Goal: Task Accomplishment & Management: Use online tool/utility

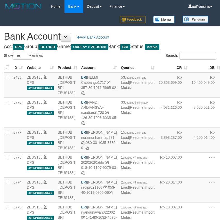
select select "***"
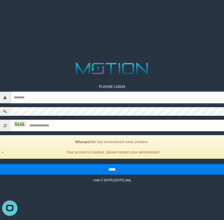
type input "**********"
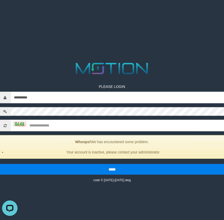
drag, startPoint x: 14, startPoint y: 61, endPoint x: 35, endPoint y: 55, distance: 20.8
click at [14, 122] on img at bounding box center [19, 124] width 13 height 5
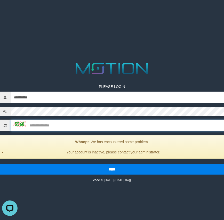
click at [50, 120] on input "text" at bounding box center [117, 126] width 213 height 12
type input "****"
click at [0, 164] on input "*****" at bounding box center [111, 169] width 225 height 11
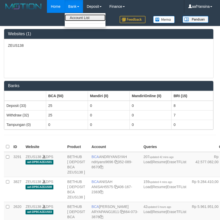
drag, startPoint x: 75, startPoint y: 18, endPoint x: 72, endPoint y: 21, distance: 4.9
click at [75, 18] on link "Account List" at bounding box center [85, 17] width 41 height 7
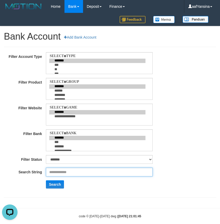
click at [66, 174] on input "text" at bounding box center [99, 172] width 107 height 9
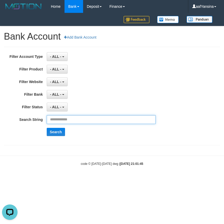
paste input "**********"
type input "**********"
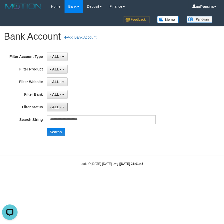
click at [55, 106] on span "- ALL -" at bounding box center [55, 107] width 11 height 4
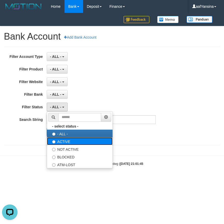
click at [57, 142] on label "ACTIVE" at bounding box center [79, 142] width 65 height 8
select select "*"
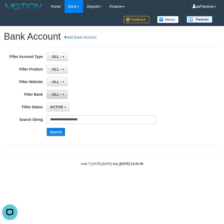
drag, startPoint x: 56, startPoint y: 95, endPoint x: 60, endPoint y: 119, distance: 24.7
click at [56, 95] on span "- ALL -" at bounding box center [55, 94] width 11 height 4
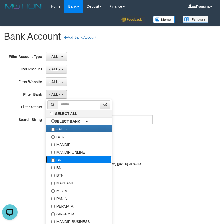
click at [56, 160] on label "BRI" at bounding box center [78, 160] width 65 height 8
select select "***"
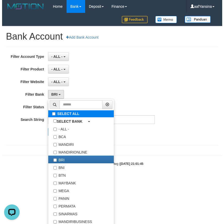
scroll to position [5, 0]
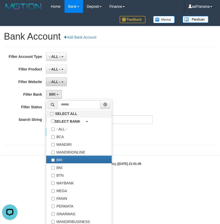
drag, startPoint x: 54, startPoint y: 80, endPoint x: 56, endPoint y: 83, distance: 3.5
click at [54, 80] on button "- ALL -" at bounding box center [56, 82] width 21 height 9
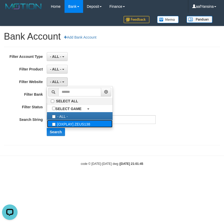
click at [57, 125] on label "[OXPLAY] ZEUS138" at bounding box center [79, 124] width 65 height 8
select select "***"
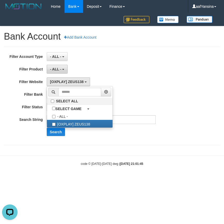
click at [52, 69] on span "- ALL -" at bounding box center [55, 69] width 11 height 4
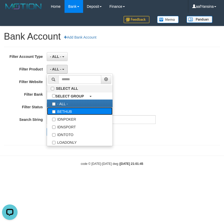
click at [59, 108] on label "BETHUB" at bounding box center [79, 111] width 65 height 8
select select "*"
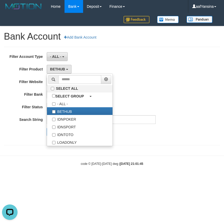
click at [59, 55] on span "- ALL -" at bounding box center [55, 57] width 11 height 4
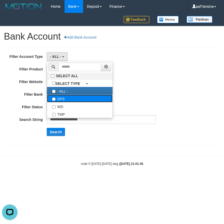
click at [61, 98] on label "DPS" at bounding box center [79, 99] width 65 height 8
select select "***"
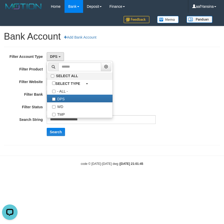
drag, startPoint x: 64, startPoint y: 178, endPoint x: 58, endPoint y: 155, distance: 24.6
click at [64, 178] on body "Toggle navigation Home Bank Account List Deposit History Finance Financial Data…" at bounding box center [112, 89] width 224 height 179
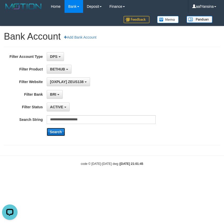
click at [55, 130] on button "Search" at bounding box center [56, 132] width 18 height 8
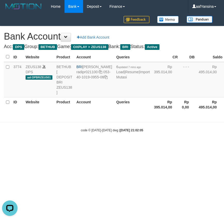
select select "***"
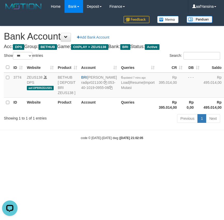
click at [70, 153] on html "Toggle navigation Home Bank Account List Deposit History Finance Financial Data…" at bounding box center [112, 76] width 224 height 153
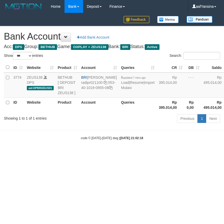
select select "***"
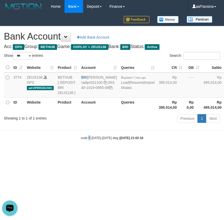
drag, startPoint x: 89, startPoint y: 203, endPoint x: 97, endPoint y: 216, distance: 15.2
click at [90, 153] on html "Toggle navigation Home Bank Account List Deposit History Finance Financial Data…" at bounding box center [112, 76] width 224 height 153
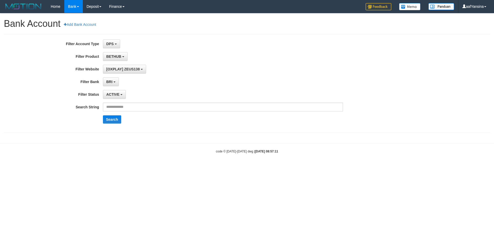
select select "***"
select select "*"
select select "***"
select select "*"
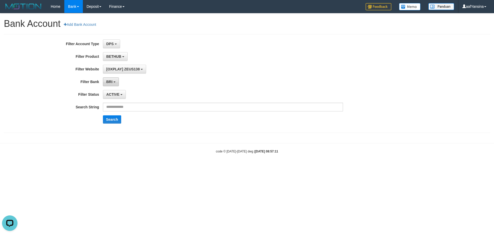
scroll to position [5, 0]
click at [124, 108] on input "text" at bounding box center [223, 106] width 240 height 9
paste input "**********"
type input "**********"
click at [110, 123] on button "Search" at bounding box center [112, 119] width 18 height 8
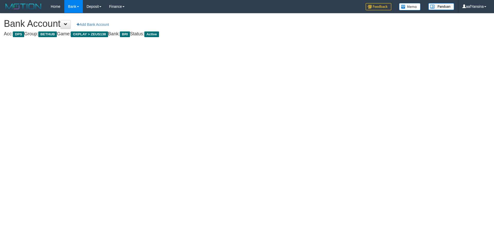
select select "***"
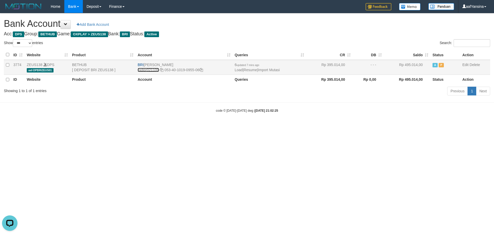
click at [145, 70] on link "radipr021100" at bounding box center [148, 70] width 21 height 4
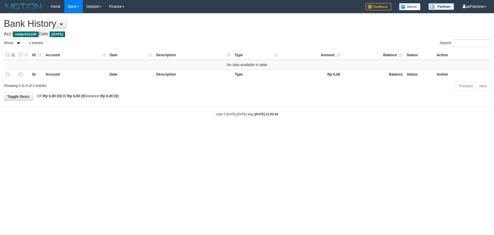
select select "***"
click at [65, 29] on button at bounding box center [61, 24] width 10 height 9
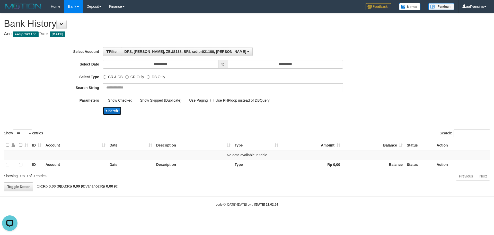
click at [109, 113] on button "Search" at bounding box center [112, 111] width 18 height 8
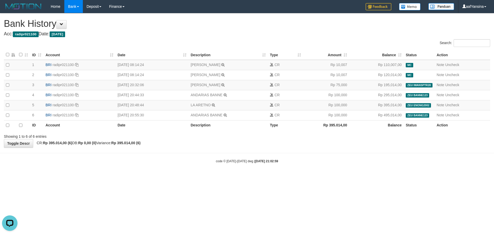
drag, startPoint x: 159, startPoint y: 183, endPoint x: 176, endPoint y: 191, distance: 18.9
click at [159, 176] on html "Toggle navigation Home Bank Account List Deposit History Finance Financial Data…" at bounding box center [247, 88] width 494 height 176
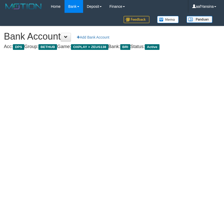
select select "***"
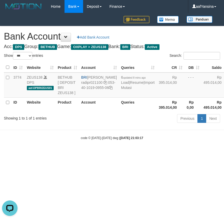
click at [67, 153] on html "Toggle navigation Home Bank Account List Deposit History Finance Financial Data…" at bounding box center [112, 76] width 224 height 153
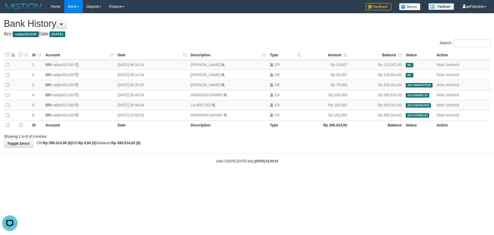
click at [349, 176] on html "Toggle navigation Home Bank Account List Deposit History Finance Financial Data…" at bounding box center [247, 88] width 494 height 176
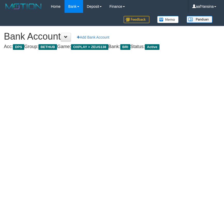
select select "***"
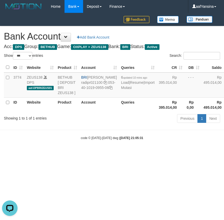
click at [127, 153] on html "Toggle navigation Home Bank Account List Deposit History Finance Financial Data…" at bounding box center [112, 76] width 224 height 153
click at [114, 153] on html "Toggle navigation Home Bank Account List Deposit History Finance Financial Data…" at bounding box center [112, 76] width 224 height 153
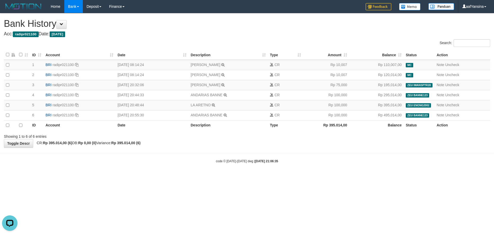
drag, startPoint x: 350, startPoint y: 174, endPoint x: 342, endPoint y: 165, distance: 12.4
click at [350, 175] on body "Toggle navigation Home Bank Account List Deposit History Finance Financial Data…" at bounding box center [247, 88] width 494 height 176
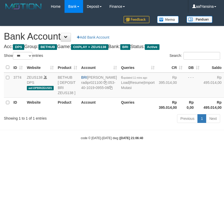
select select "***"
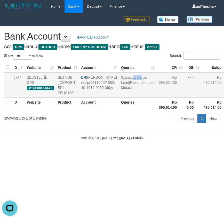
drag, startPoint x: 120, startPoint y: 77, endPoint x: 112, endPoint y: 83, distance: 9.9
click at [123, 79] on span "updated 11 mins ago" at bounding box center [135, 77] width 24 height 3
click at [69, 153] on html "Toggle navigation Home Bank Account List Deposit History Finance Financial Data…" at bounding box center [112, 76] width 224 height 153
select select "***"
click at [45, 153] on html "Toggle navigation Home Bank Account List Deposit History Finance Financial Data…" at bounding box center [112, 76] width 224 height 153
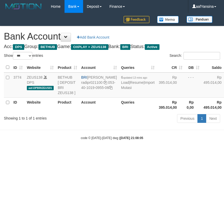
select select "***"
click at [121, 90] on link "Import Mutasi" at bounding box center [137, 85] width 33 height 9
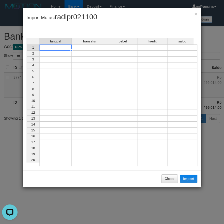
drag, startPoint x: 61, startPoint y: 49, endPoint x: 149, endPoint y: 59, distance: 88.1
click at [61, 49] on td at bounding box center [55, 48] width 32 height 6
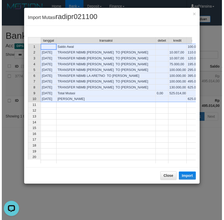
scroll to position [0, 13]
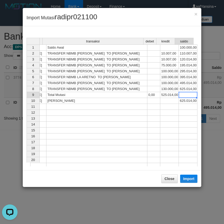
click at [184, 97] on td at bounding box center [187, 95] width 19 height 6
click at [183, 102] on td "625.014,00" at bounding box center [187, 101] width 19 height 6
drag, startPoint x: 188, startPoint y: 179, endPoint x: 124, endPoint y: 173, distance: 64.9
click at [190, 182] on button "Import" at bounding box center [189, 179] width 18 height 8
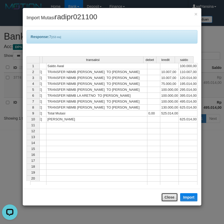
click at [168, 200] on button "Close" at bounding box center [169, 197] width 16 height 9
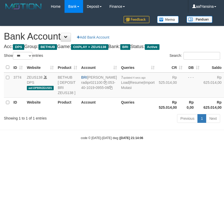
select select "***"
click at [121, 90] on link "Import Mutasi" at bounding box center [137, 85] width 33 height 9
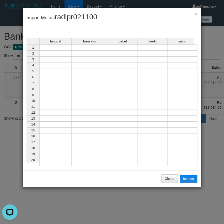
click at [59, 50] on td at bounding box center [55, 48] width 32 height 6
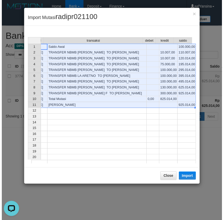
scroll to position [0, 13]
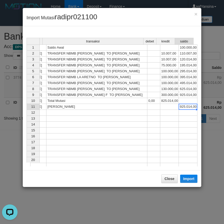
click at [187, 106] on td "925.014,00" at bounding box center [187, 107] width 19 height 6
drag, startPoint x: 184, startPoint y: 179, endPoint x: 148, endPoint y: 208, distance: 46.1
click at [185, 181] on button "Import" at bounding box center [189, 179] width 18 height 8
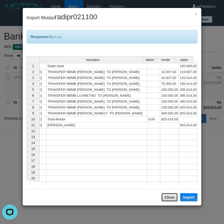
click at [166, 196] on button "Close" at bounding box center [169, 197] width 16 height 9
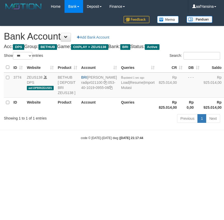
select select "***"
click at [57, 153] on html "Toggle navigation Home Bank Account List Deposit History Finance Financial Data…" at bounding box center [112, 76] width 224 height 153
select select "***"
click at [121, 90] on link "Import Mutasi" at bounding box center [137, 85] width 33 height 9
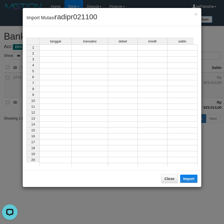
drag, startPoint x: 68, startPoint y: 48, endPoint x: 74, endPoint y: 48, distance: 6.2
click at [68, 47] on td at bounding box center [55, 48] width 32 height 6
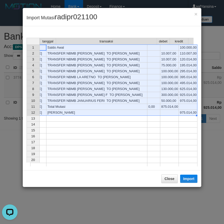
scroll to position [0, 13]
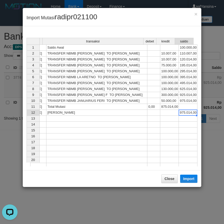
drag, startPoint x: 182, startPoint y: 110, endPoint x: 34, endPoint y: 94, distance: 148.7
click at [182, 110] on td "975.014,00" at bounding box center [187, 113] width 19 height 6
drag, startPoint x: 190, startPoint y: 181, endPoint x: 1, endPoint y: 194, distance: 189.5
click at [190, 181] on button "Import" at bounding box center [189, 179] width 18 height 8
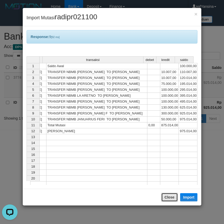
drag, startPoint x: 168, startPoint y: 200, endPoint x: 153, endPoint y: 209, distance: 17.8
click at [166, 202] on button "Close" at bounding box center [169, 197] width 16 height 9
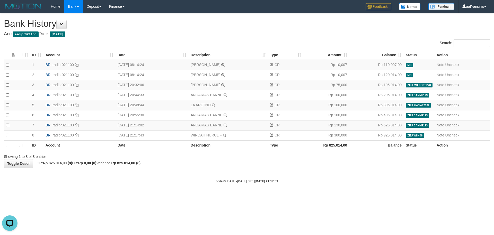
drag, startPoint x: 356, startPoint y: 194, endPoint x: 381, endPoint y: 193, distance: 25.0
click at [356, 194] on body "Toggle navigation Home Bank Account List Deposit History Finance Financial Data…" at bounding box center [247, 98] width 494 height 196
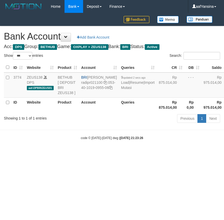
select select "***"
drag, startPoint x: 98, startPoint y: 92, endPoint x: 81, endPoint y: 75, distance: 24.2
click at [81, 75] on td "BRI [PERSON_NAME] radipr021100 053-40-1019-0955-06" at bounding box center [99, 85] width 40 height 25
copy td "[PERSON_NAME]"
click at [75, 153] on html "Toggle navigation Home Bank Account List Deposit History Finance Financial Data…" at bounding box center [112, 76] width 224 height 153
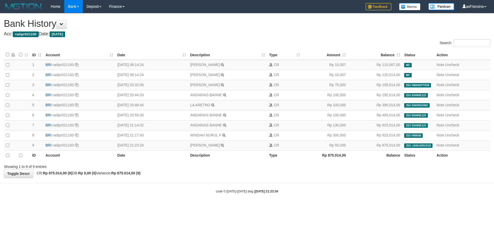
click at [370, 190] on div "code © 2012-2018 dwg | 2025/10/01 21:23:34" at bounding box center [247, 190] width 494 height 5
click at [334, 186] on body "Toggle navigation Home Bank Account List Deposit History Finance Financial Data…" at bounding box center [247, 103] width 494 height 206
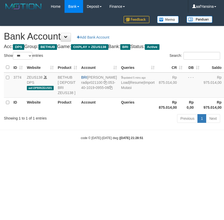
select select "***"
click at [82, 153] on html "Toggle navigation Home Bank Account List Deposit History Finance Financial Data…" at bounding box center [112, 76] width 224 height 153
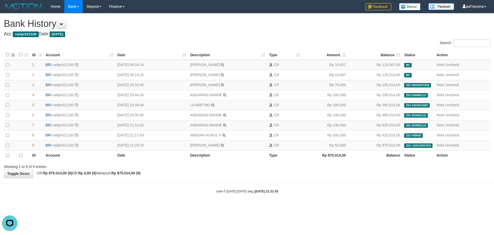
click at [356, 206] on body "Toggle navigation Home Bank Account List Deposit History Finance Financial Data…" at bounding box center [247, 103] width 494 height 206
drag, startPoint x: 354, startPoint y: 185, endPoint x: 360, endPoint y: 185, distance: 5.4
click at [359, 184] on body "Toggle navigation Home Bank Account List Deposit History Finance Financial Data…" at bounding box center [247, 103] width 494 height 206
click at [287, 206] on html "Toggle navigation Home Bank Account List Deposit History Finance Financial Data…" at bounding box center [247, 103] width 494 height 206
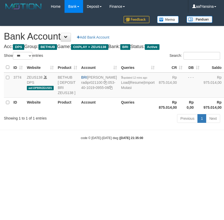
select select "***"
click at [121, 90] on link "Import Mutasi" at bounding box center [137, 85] width 33 height 9
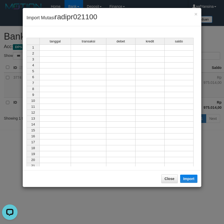
drag, startPoint x: 61, startPoint y: 49, endPoint x: 102, endPoint y: 55, distance: 41.6
click at [61, 49] on td at bounding box center [54, 48] width 31 height 6
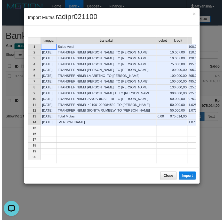
scroll to position [0, 16]
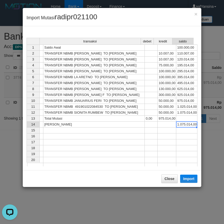
click at [188, 127] on td "1.075.014,00" at bounding box center [186, 125] width 21 height 6
drag, startPoint x: 190, startPoint y: 178, endPoint x: 2, endPoint y: 148, distance: 190.7
click at [190, 178] on button "Import" at bounding box center [189, 179] width 18 height 8
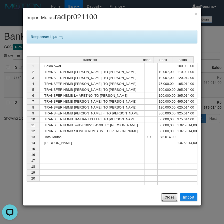
click at [166, 199] on button "Close" at bounding box center [169, 197] width 16 height 9
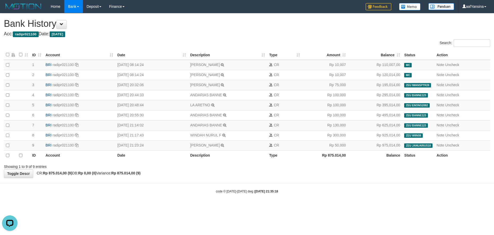
click at [333, 206] on html "Toggle navigation Home Bank Account List Deposit History Finance Financial Data…" at bounding box center [247, 103] width 494 height 206
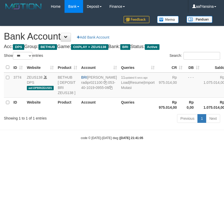
select select "***"
click at [121, 90] on link "Import Mutasi" at bounding box center [137, 85] width 33 height 9
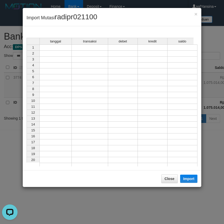
click at [58, 50] on td at bounding box center [55, 48] width 32 height 6
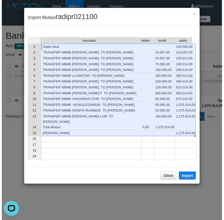
scroll to position [0, 19]
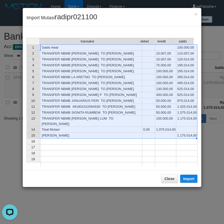
click at [182, 137] on td "1.175.014,00" at bounding box center [186, 136] width 21 height 6
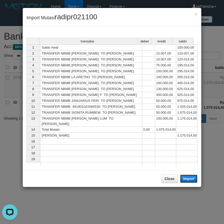
click at [186, 181] on button "Import" at bounding box center [189, 179] width 18 height 8
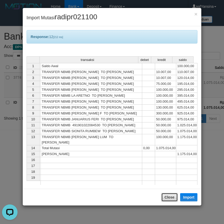
click at [171, 195] on button "Close" at bounding box center [169, 197] width 16 height 9
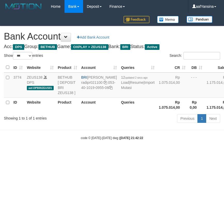
select select "***"
click at [121, 90] on link "Import Mutasi" at bounding box center [137, 85] width 33 height 9
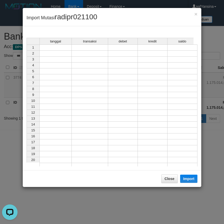
click at [59, 48] on td at bounding box center [55, 48] width 32 height 6
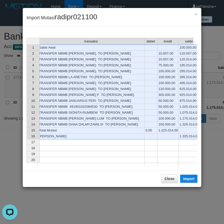
scroll to position [0, 24]
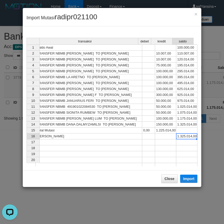
click at [185, 137] on td "1.325.014,00" at bounding box center [186, 137] width 21 height 6
drag, startPoint x: 191, startPoint y: 177, endPoint x: 3, endPoint y: 156, distance: 189.2
click at [191, 177] on button "Import" at bounding box center [189, 179] width 18 height 8
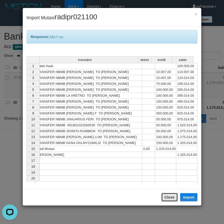
click at [167, 198] on button "Close" at bounding box center [169, 197] width 16 height 9
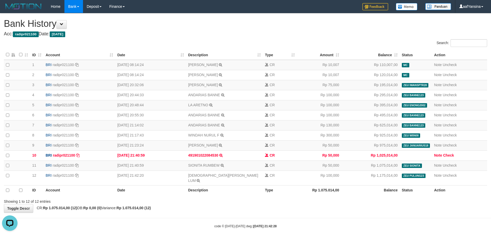
scroll to position [2, 0]
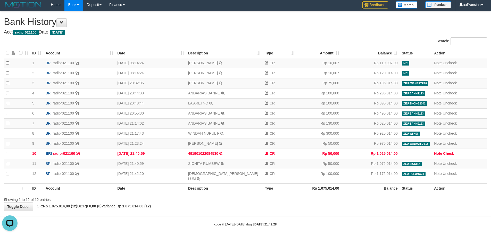
click at [338, 202] on div "**********" at bounding box center [245, 111] width 491 height 199
drag, startPoint x: 348, startPoint y: 206, endPoint x: 351, endPoint y: 205, distance: 3.3
click at [350, 205] on div "**********" at bounding box center [245, 111] width 491 height 199
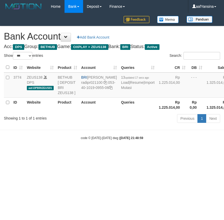
select select "***"
drag, startPoint x: 98, startPoint y: 93, endPoint x: 80, endPoint y: 81, distance: 21.9
click at [80, 81] on td "BRI [PERSON_NAME] radipr021100 053-40-1019-0955-06" at bounding box center [99, 85] width 40 height 25
copy td "[PERSON_NAME]"
drag, startPoint x: 86, startPoint y: 103, endPoint x: 86, endPoint y: 112, distance: 9.0
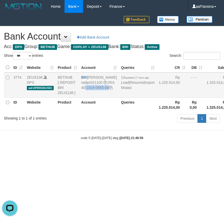
click at [86, 98] on td "BRI REYNALDI ADI PRATAMA radipr021100 053-40-1019-0955-06" at bounding box center [99, 85] width 40 height 25
copy td "053-40-1019-0955-06"
click at [51, 153] on html "Toggle navigation Home Bank Account List Deposit History Finance Financial Data…" at bounding box center [112, 76] width 224 height 153
click at [121, 90] on link "Import Mutasi" at bounding box center [137, 85] width 33 height 9
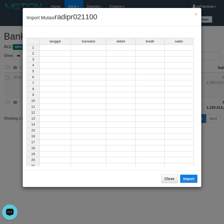
click at [64, 48] on td at bounding box center [54, 48] width 31 height 6
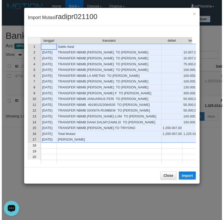
scroll to position [0, 32]
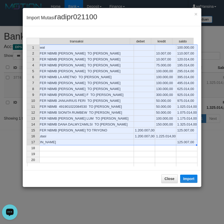
drag, startPoint x: 182, startPoint y: 142, endPoint x: 175, endPoint y: 143, distance: 7.8
click at [183, 142] on td "125.007,00" at bounding box center [186, 143] width 21 height 6
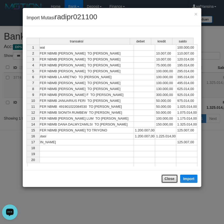
click at [164, 179] on button "Close" at bounding box center [169, 179] width 16 height 9
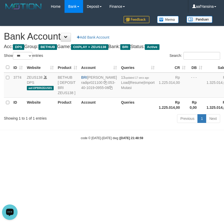
drag, startPoint x: 161, startPoint y: 189, endPoint x: 162, endPoint y: 198, distance: 8.3
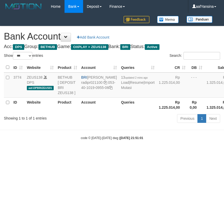
select select "***"
click at [121, 90] on link "Import Mutasi" at bounding box center [137, 85] width 33 height 9
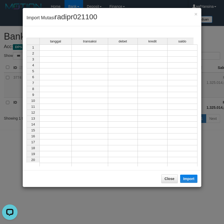
click at [65, 49] on td at bounding box center [55, 48] width 32 height 6
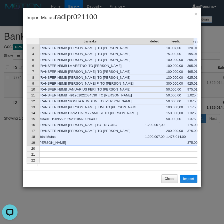
scroll to position [0, 16]
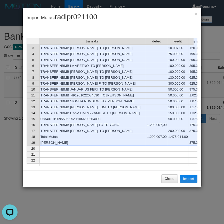
click at [191, 143] on td "375.007,00" at bounding box center [198, 143] width 21 height 6
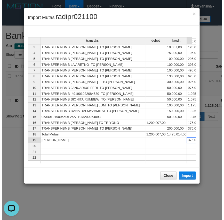
scroll to position [0, 32]
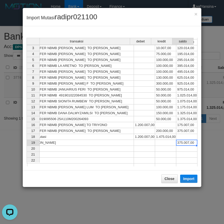
click at [187, 140] on div at bounding box center [186, 140] width 21 height 1
click at [189, 178] on button "Import" at bounding box center [189, 179] width 18 height 8
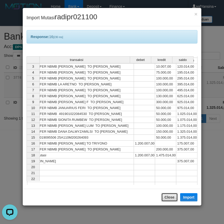
click at [169, 200] on button "Close" at bounding box center [169, 197] width 16 height 9
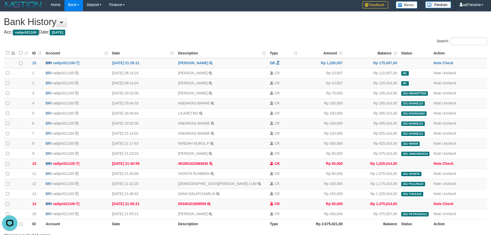
scroll to position [42, 0]
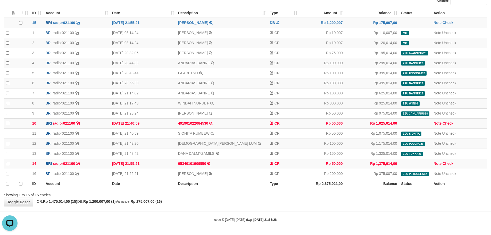
drag, startPoint x: 382, startPoint y: 206, endPoint x: 377, endPoint y: 205, distance: 5.2
click at [380, 206] on body "Toggle navigation Home Bank Account List Deposit History Finance Financial Data…" at bounding box center [245, 96] width 491 height 277
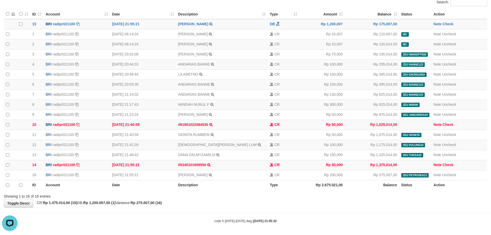
drag, startPoint x: 367, startPoint y: 206, endPoint x: 378, endPoint y: 206, distance: 11.6
click at [369, 206] on div "**********" at bounding box center [245, 90] width 491 height 234
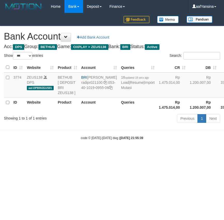
select select "***"
click at [121, 90] on link "Import Mutasi" at bounding box center [137, 85] width 33 height 9
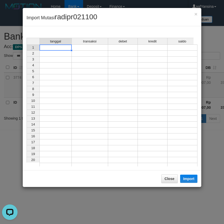
click at [64, 48] on td at bounding box center [55, 48] width 32 height 6
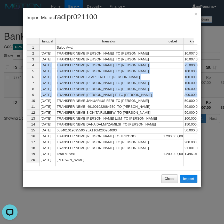
drag, startPoint x: 205, startPoint y: 72, endPoint x: 206, endPoint y: 93, distance: 21.4
click at [206, 94] on div "× Import Mutasi radipr021100 tanggal transaksi debet kredit saldo 1 Saldo Awal …" at bounding box center [112, 112] width 224 height 224
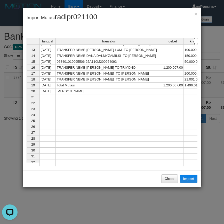
scroll to position [63, 0]
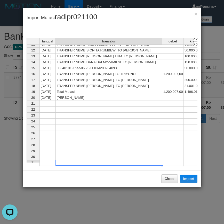
drag, startPoint x: 152, startPoint y: 162, endPoint x: 188, endPoint y: 164, distance: 36.3
click at [201, 162] on div "× Import Mutasi radipr021100 tanggal transaksi debet kredit saldo 5 01/10/25 TR…" at bounding box center [112, 112] width 224 height 224
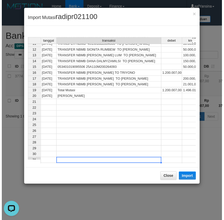
scroll to position [0, 32]
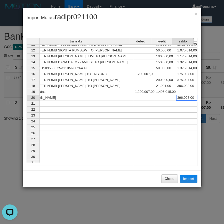
click at [184, 95] on td "396.008,00" at bounding box center [186, 98] width 21 height 6
click at [189, 176] on button "Import" at bounding box center [189, 179] width 18 height 8
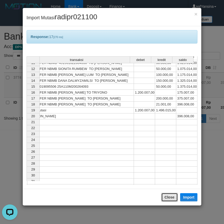
click at [162, 196] on button "Close" at bounding box center [169, 197] width 16 height 9
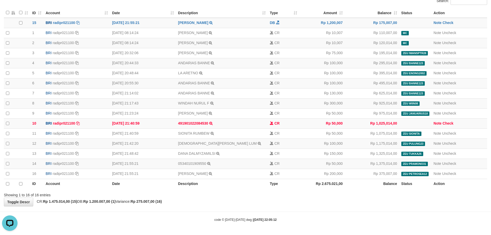
drag, startPoint x: 316, startPoint y: 210, endPoint x: 305, endPoint y: 212, distance: 10.6
click at [316, 210] on body "Toggle navigation Home Bank Account List Deposit History Finance Financial Data…" at bounding box center [245, 96] width 491 height 277
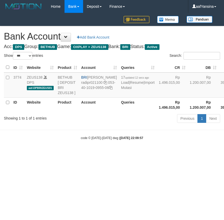
select select "***"
click at [121, 90] on link "Import Mutasi" at bounding box center [137, 85] width 33 height 9
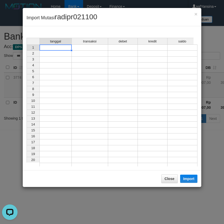
drag, startPoint x: 67, startPoint y: 48, endPoint x: 72, endPoint y: 49, distance: 5.1
click at [67, 48] on td at bounding box center [55, 48] width 32 height 6
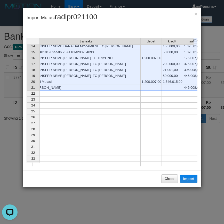
scroll to position [0, 34]
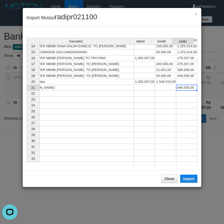
click at [181, 88] on td "446.008,00" at bounding box center [186, 88] width 21 height 6
click at [186, 177] on button "Import" at bounding box center [189, 179] width 18 height 8
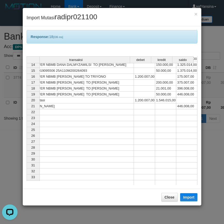
click at [168, 204] on div "Close Import" at bounding box center [112, 197] width 178 height 17
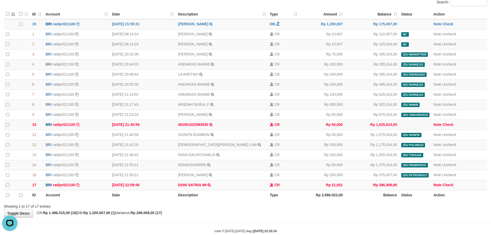
drag, startPoint x: 432, startPoint y: 212, endPoint x: 454, endPoint y: 206, distance: 22.9
click at [437, 210] on div "**********" at bounding box center [245, 95] width 491 height 244
click at [344, 222] on hr at bounding box center [245, 222] width 491 height 0
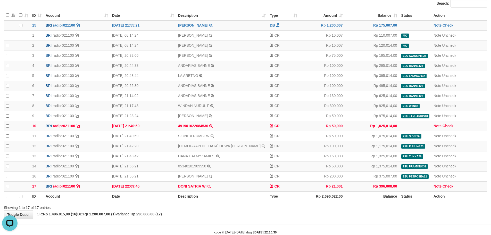
scroll to position [52, 0]
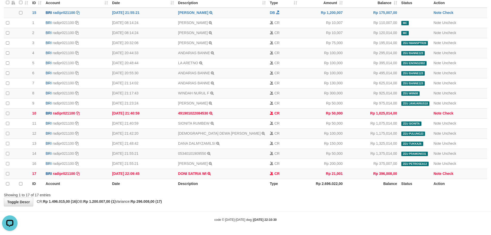
drag, startPoint x: 488, startPoint y: 170, endPoint x: 475, endPoint y: 225, distance: 56.3
click at [476, 232] on body "Toggle navigation Home Bank Account List Deposit History Finance Financial Data…" at bounding box center [245, 91] width 491 height 287
click at [453, 198] on div "**********" at bounding box center [245, 83] width 491 height 244
click at [357, 218] on div "code © 2012-2018 dwg | 2025/10/01 22:10:30" at bounding box center [245, 219] width 491 height 5
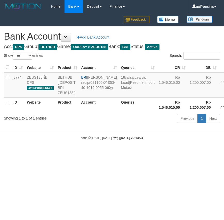
select select "***"
click at [70, 153] on html "Toggle navigation Home Bank Account List Deposit History Finance Financial Data…" at bounding box center [112, 76] width 224 height 153
select select "***"
drag, startPoint x: 49, startPoint y: 199, endPoint x: 76, endPoint y: 185, distance: 29.7
click at [55, 153] on html "Toggle navigation Home Bank Account List Deposit History Finance Financial Data…" at bounding box center [112, 76] width 224 height 153
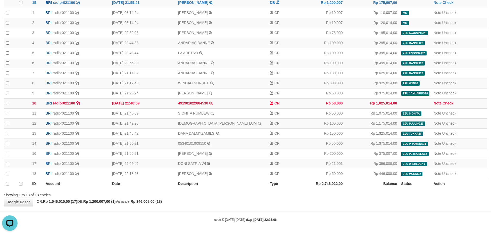
click at [354, 204] on div "**********" at bounding box center [245, 78] width 491 height 254
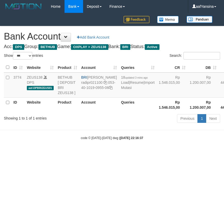
select select "***"
click at [48, 153] on html "Toggle navigation Home Bank Account List Deposit History Finance Financial Data…" at bounding box center [112, 76] width 224 height 153
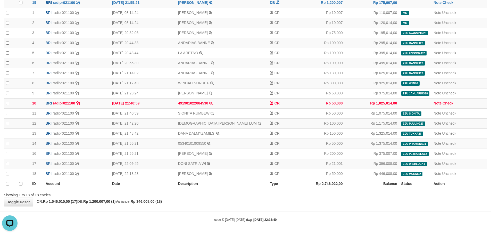
click at [351, 196] on div "Showing 1 to 18 of 18 entries" at bounding box center [245, 193] width 491 height 7
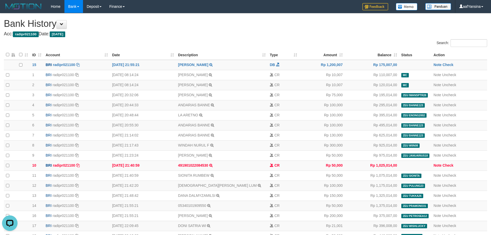
scroll to position [62, 0]
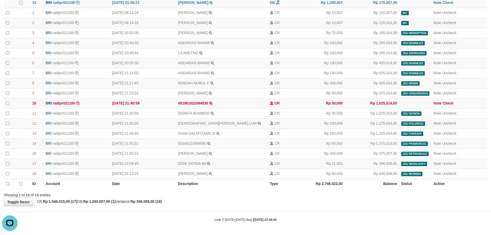
click at [369, 208] on body "Toggle navigation Home Bank Account List Deposit History Finance Financial Data…" at bounding box center [245, 86] width 491 height 297
drag, startPoint x: 375, startPoint y: 217, endPoint x: 389, endPoint y: 216, distance: 14.4
click at [375, 217] on div "code © 2012-2018 dwg | 2025/10/01 22:16:51" at bounding box center [245, 219] width 491 height 5
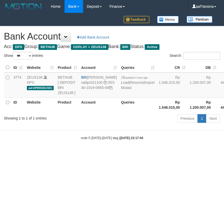
select select "***"
click at [118, 153] on html "Toggle navigation Home Bank Account List Deposit History Finance Financial Data…" at bounding box center [112, 76] width 224 height 153
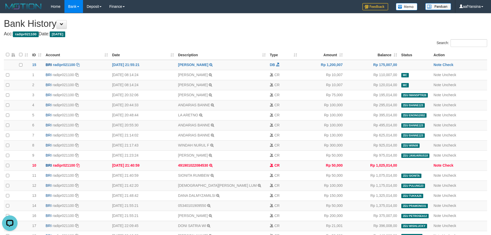
scroll to position [62, 0]
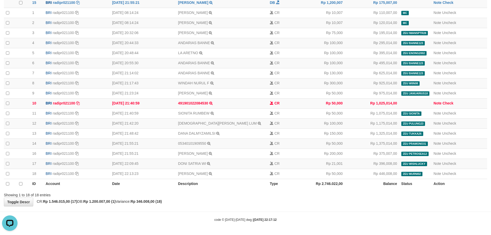
drag, startPoint x: 408, startPoint y: 214, endPoint x: 416, endPoint y: 208, distance: 9.6
click at [410, 212] on body "Toggle navigation Home Bank Account List Deposit History Finance Financial Data…" at bounding box center [245, 86] width 491 height 297
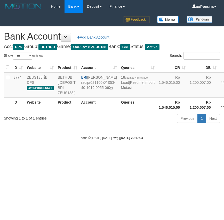
select select "***"
drag, startPoint x: 44, startPoint y: 172, endPoint x: 59, endPoint y: 173, distance: 14.9
click at [45, 153] on body "Toggle navigation Home Bank Account List Deposit History Finance Financial Data…" at bounding box center [112, 76] width 224 height 153
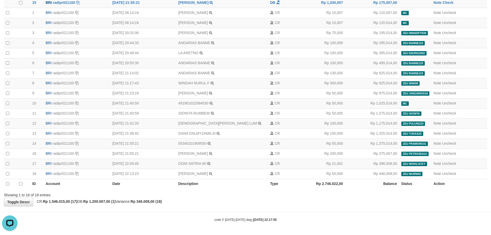
drag, startPoint x: 347, startPoint y: 217, endPoint x: 359, endPoint y: 215, distance: 11.7
click at [347, 217] on div "code © 2012-2018 dwg | 2025/10/01 22:17:55" at bounding box center [245, 219] width 491 height 5
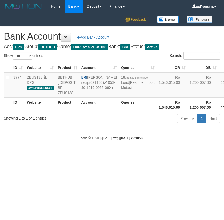
select select "***"
click at [62, 153] on html "Toggle navigation Home Bank Account List Deposit History Finance Financial Data…" at bounding box center [112, 76] width 224 height 153
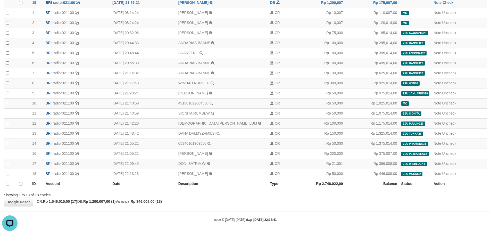
click at [407, 216] on body "Toggle navigation Home Bank Account List Deposit History Finance Financial Data…" at bounding box center [245, 86] width 491 height 297
drag, startPoint x: 356, startPoint y: 218, endPoint x: 358, endPoint y: 215, distance: 3.7
click at [356, 217] on div "code © 2012-2018 dwg | 2025/10/01 22:18:44" at bounding box center [245, 219] width 491 height 5
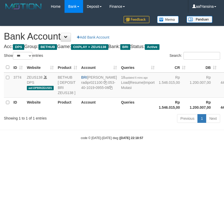
select select "***"
drag, startPoint x: 102, startPoint y: 181, endPoint x: 112, endPoint y: 182, distance: 9.9
click at [113, 153] on html "Toggle navigation Home Bank Account List Deposit History Finance Financial Data…" at bounding box center [112, 76] width 224 height 153
select select "***"
click at [121, 90] on link "Import Mutasi" at bounding box center [137, 85] width 33 height 9
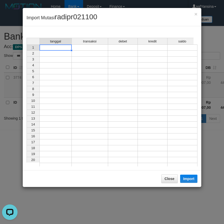
click at [46, 50] on td at bounding box center [55, 48] width 32 height 6
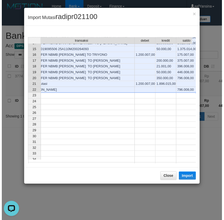
scroll to position [0, 34]
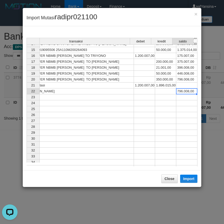
click at [182, 90] on td "796.008,00" at bounding box center [186, 92] width 21 height 6
click at [181, 177] on button "Import" at bounding box center [189, 179] width 18 height 8
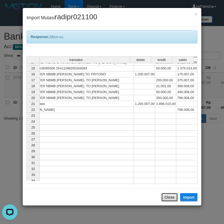
click at [167, 196] on button "Close" at bounding box center [169, 197] width 16 height 9
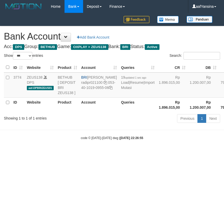
select select "***"
click at [121, 90] on link "Import Mutasi" at bounding box center [137, 85] width 33 height 9
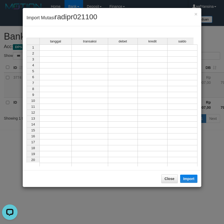
click at [61, 48] on td at bounding box center [55, 48] width 32 height 6
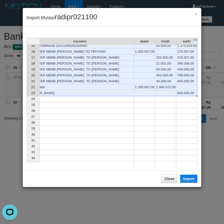
scroll to position [0, 34]
click at [184, 93] on td "845.008,00" at bounding box center [186, 93] width 21 height 6
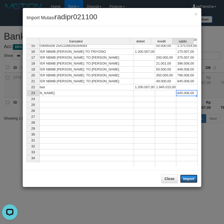
drag, startPoint x: 189, startPoint y: 177, endPoint x: 0, endPoint y: 138, distance: 192.6
click at [189, 177] on button "Import" at bounding box center [189, 179] width 18 height 8
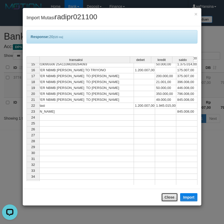
click at [170, 199] on button "Close" at bounding box center [169, 197] width 16 height 9
